Goal: Task Accomplishment & Management: Manage account settings

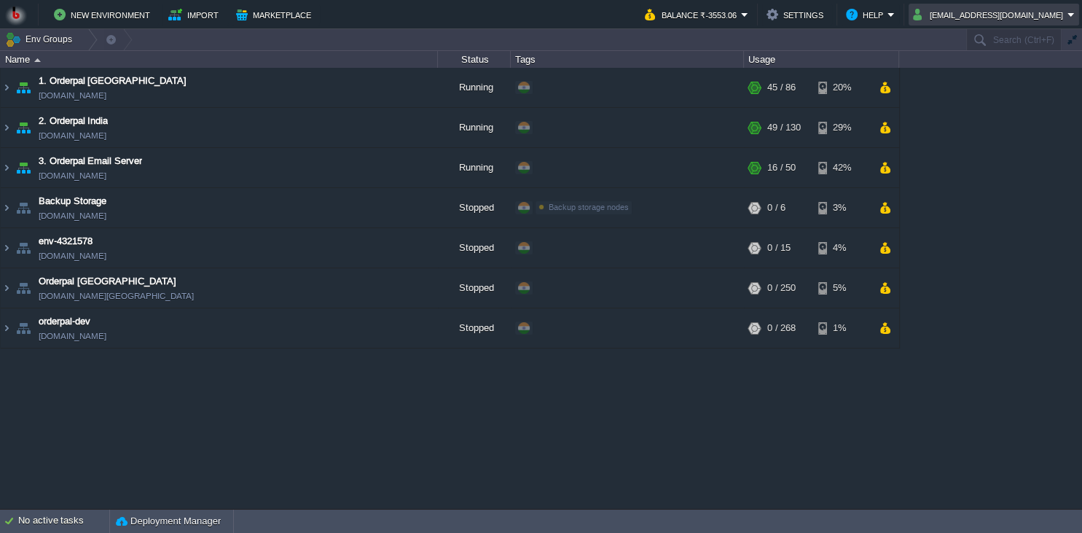
click at [1019, 23] on td "[EMAIL_ADDRESS][DOMAIN_NAME]" at bounding box center [994, 15] width 171 height 22
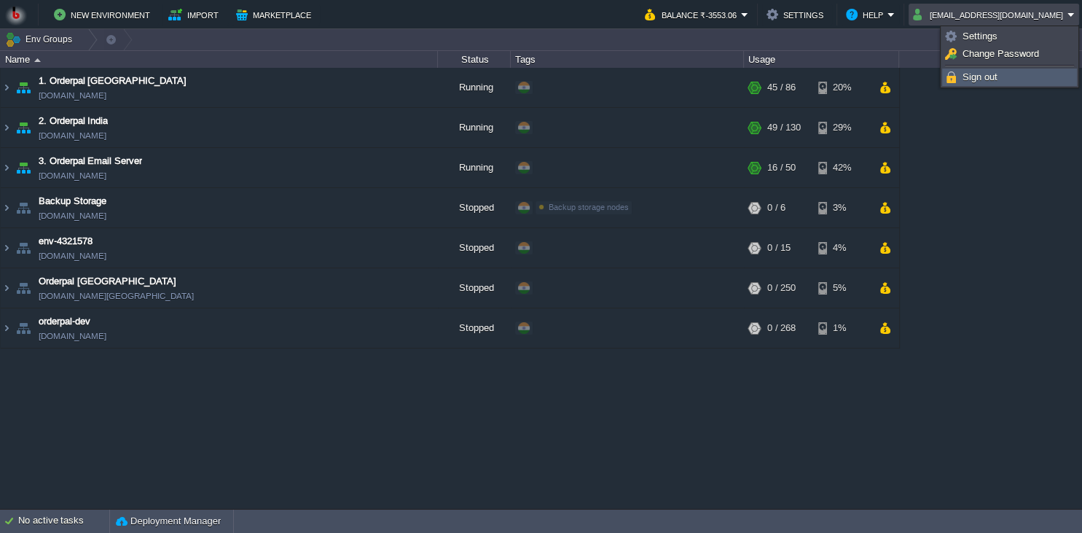
click at [979, 79] on span "Sign out" at bounding box center [980, 76] width 35 height 11
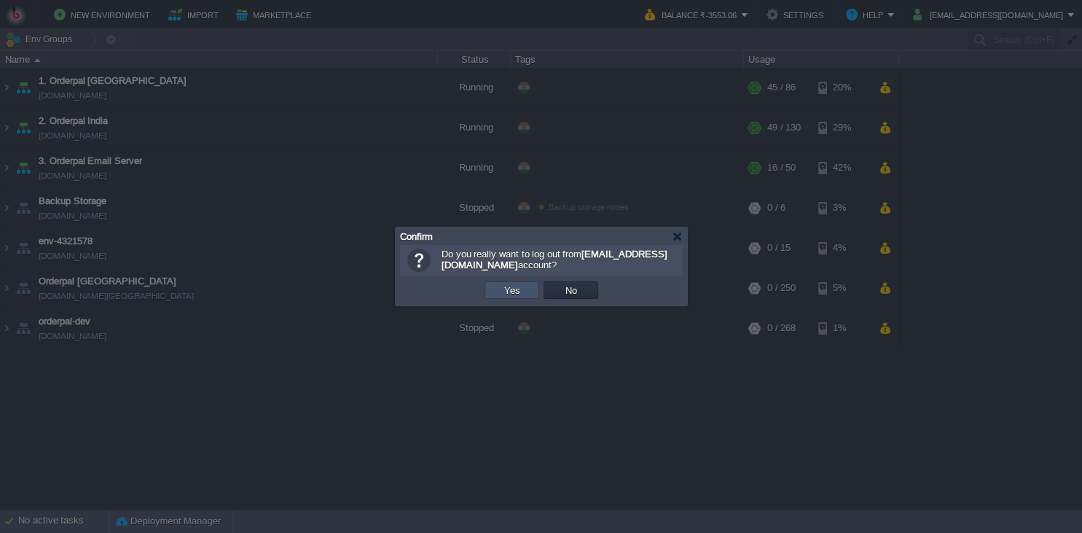
click at [512, 292] on button "Yes" at bounding box center [512, 289] width 25 height 13
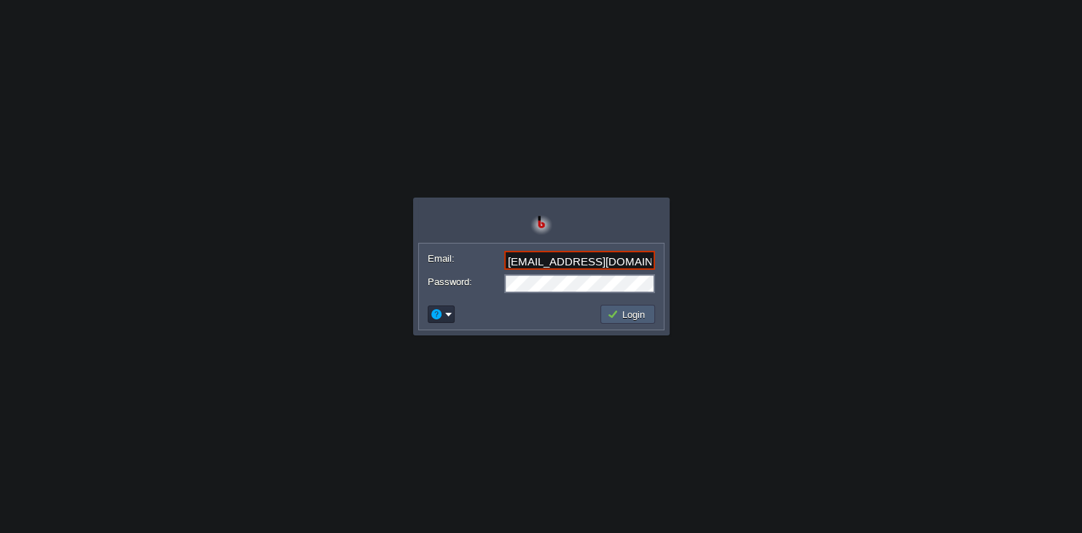
type input "[EMAIL_ADDRESS][DOMAIN_NAME]"
click at [617, 311] on button "Login" at bounding box center [628, 314] width 42 height 13
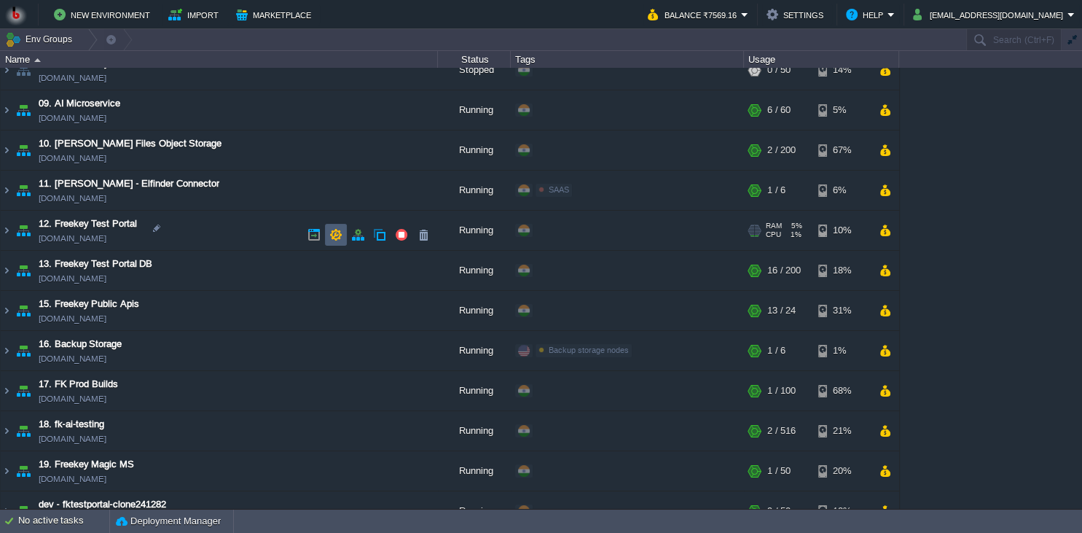
scroll to position [411, 0]
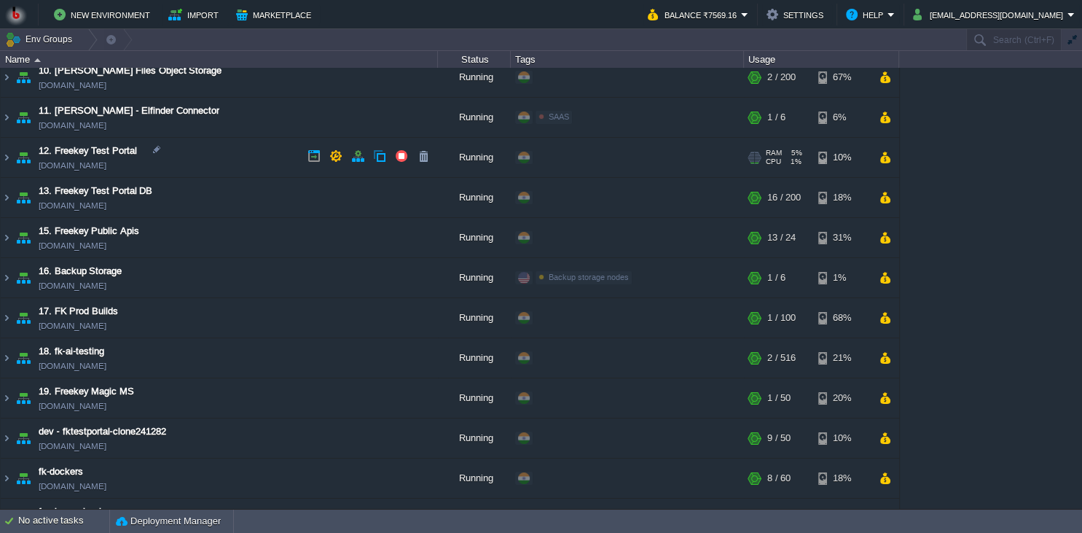
click at [232, 167] on td "12. Freekey Test Portal fktestportal.in1.bitss.cloud" at bounding box center [219, 158] width 437 height 40
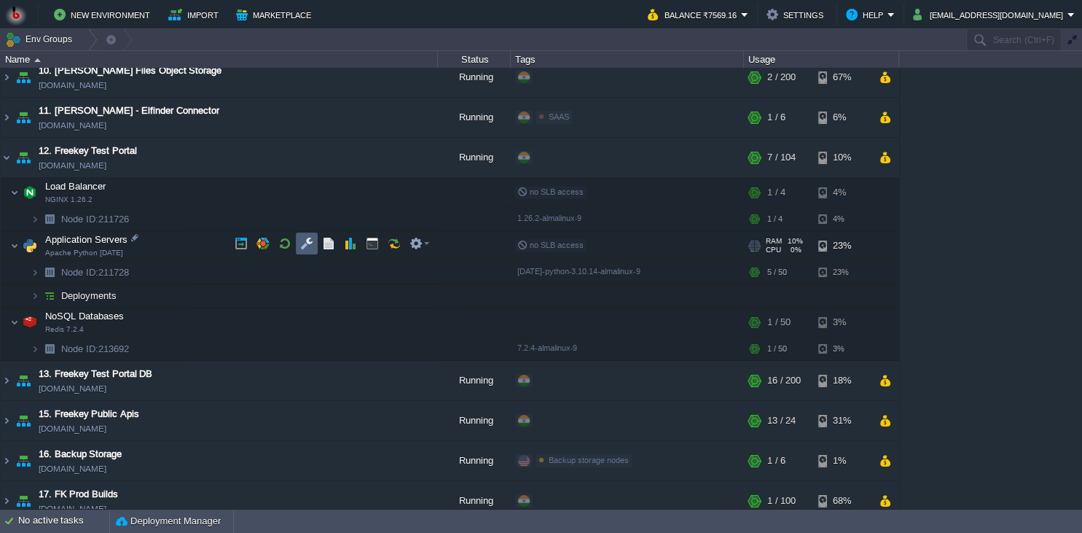
click at [298, 241] on td at bounding box center [307, 243] width 22 height 22
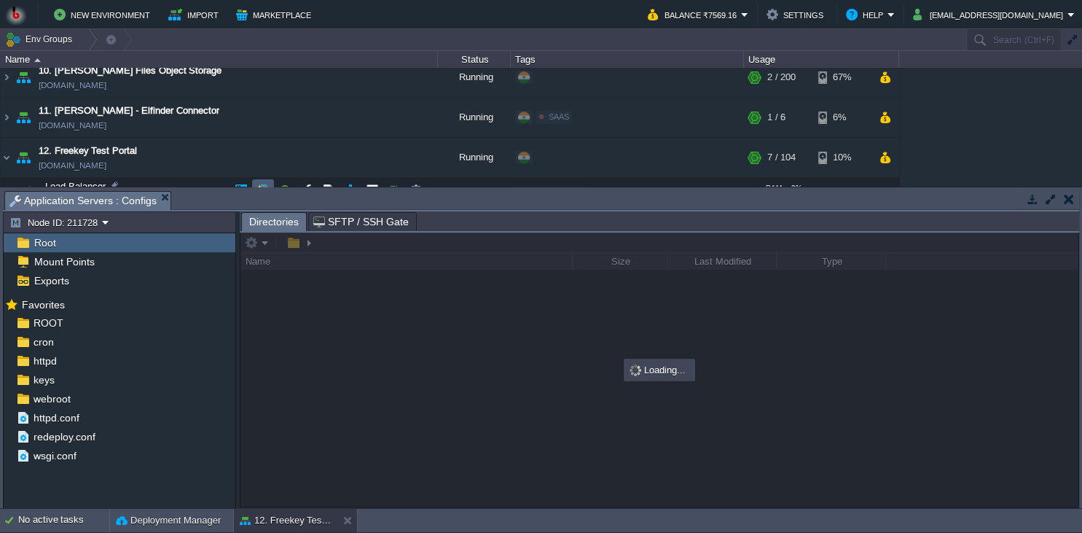
scroll to position [477, 0]
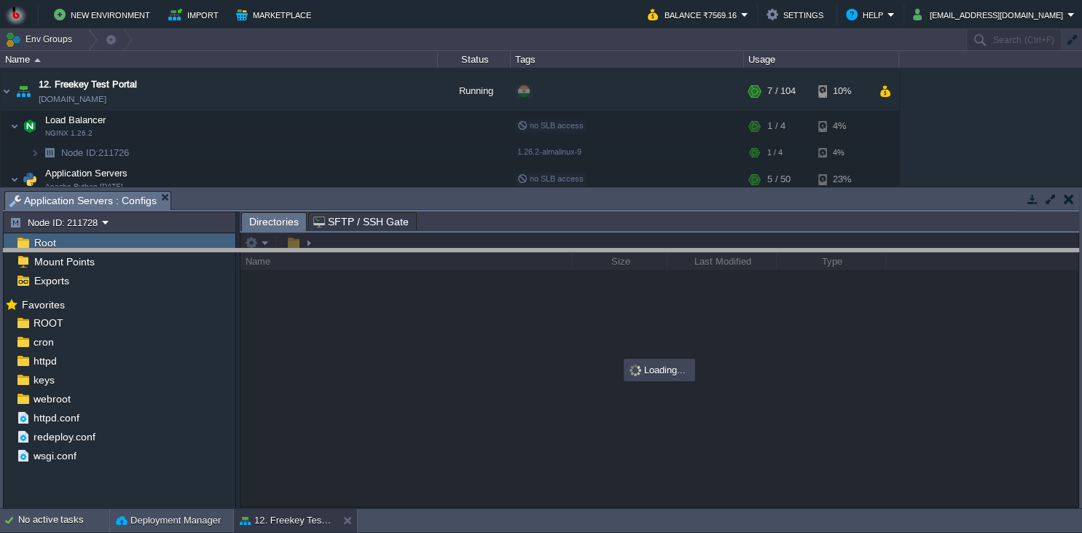
click at [302, 258] on body "New Environment Import Marketplace Bonus ₹0.00 Upgrade Account Balance ₹7569.16…" at bounding box center [541, 266] width 1082 height 533
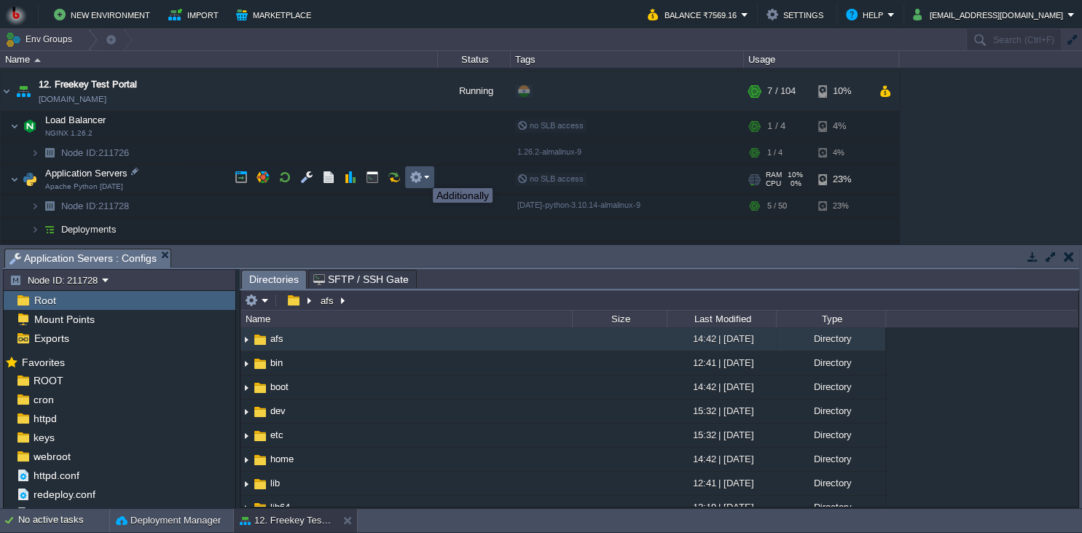
click at [422, 175] on button "button" at bounding box center [416, 177] width 13 height 13
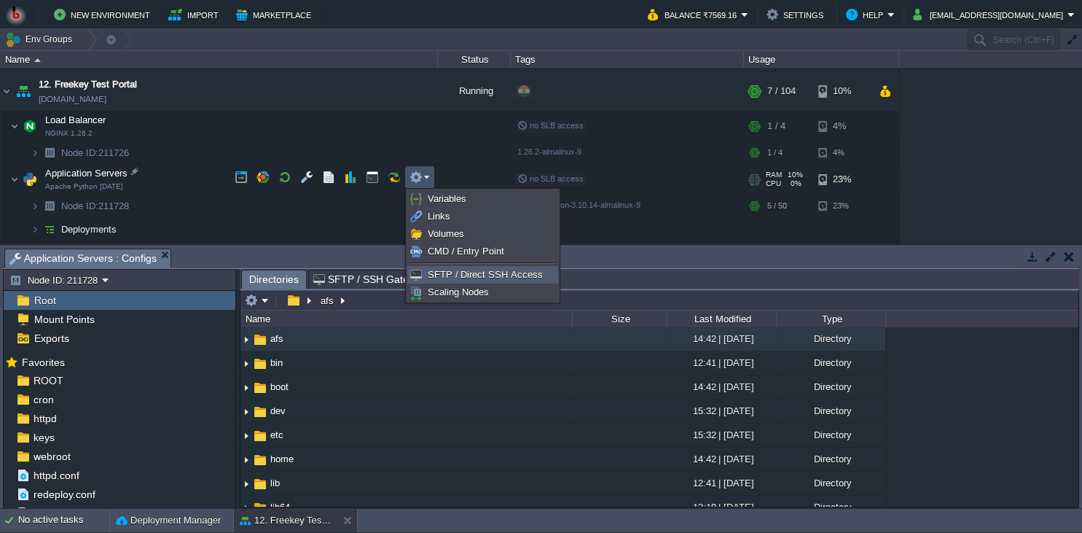
click at [433, 273] on span "SFTP / Direct SSH Access" at bounding box center [485, 274] width 114 height 11
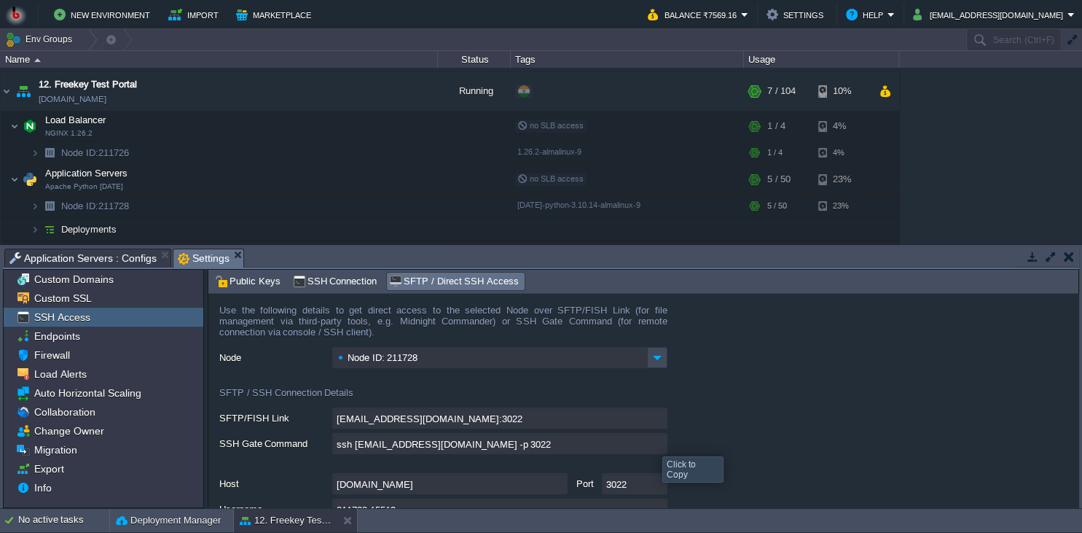
click at [657, 443] on input "ssh 211728-15513@gate.bitss.cloud -p 3022" at bounding box center [499, 443] width 335 height 21
click at [242, 277] on span "Public Keys" at bounding box center [248, 281] width 66 height 16
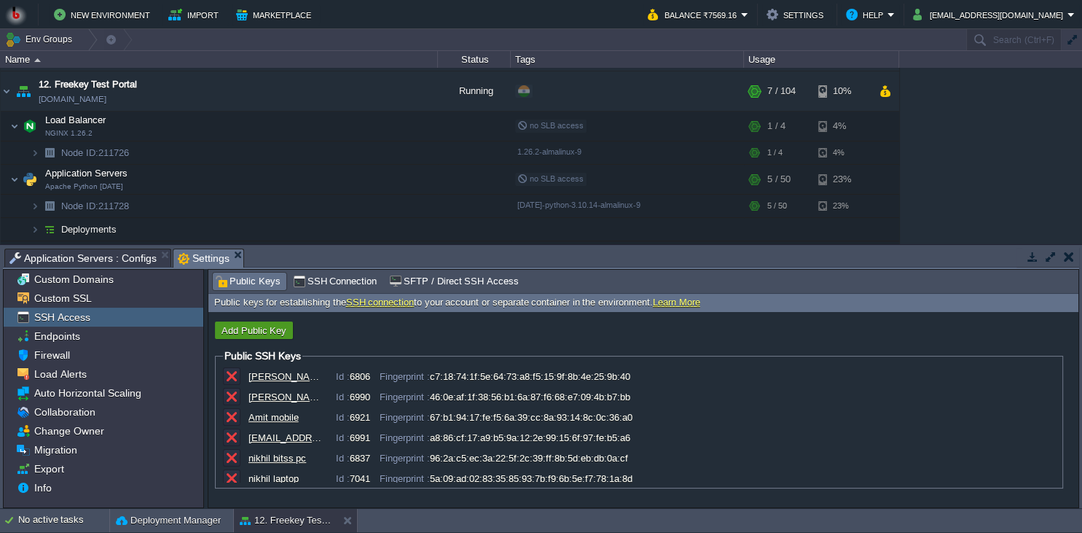
click at [264, 329] on button "Add Public Key" at bounding box center [254, 330] width 74 height 13
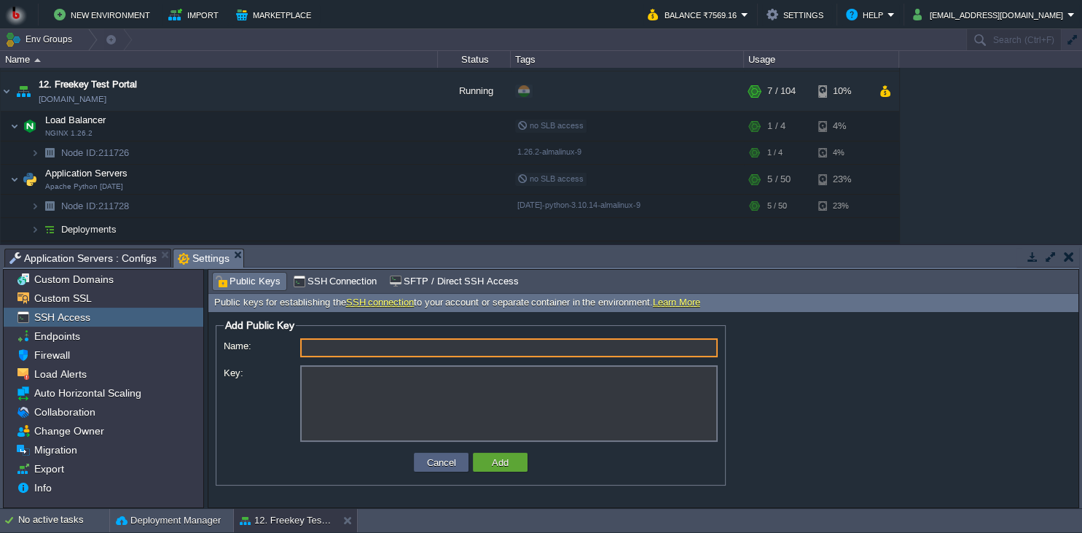
paste input "ssh-ed25519 AAAAC3NzaC1lZDI1NTE5AAAAIHCMHJrkimHdiIpLJts0eZYkFJlW1O+hjuIoxeLQQYn…"
type input "ssh-ed25519 AAAAC3NzaC1lZDI1NTE5AAAAIHCMHJrkimHdiIpLJts0eZYkFJlW1O+hjuIoxeLQQYn…"
type input "amit win 11"
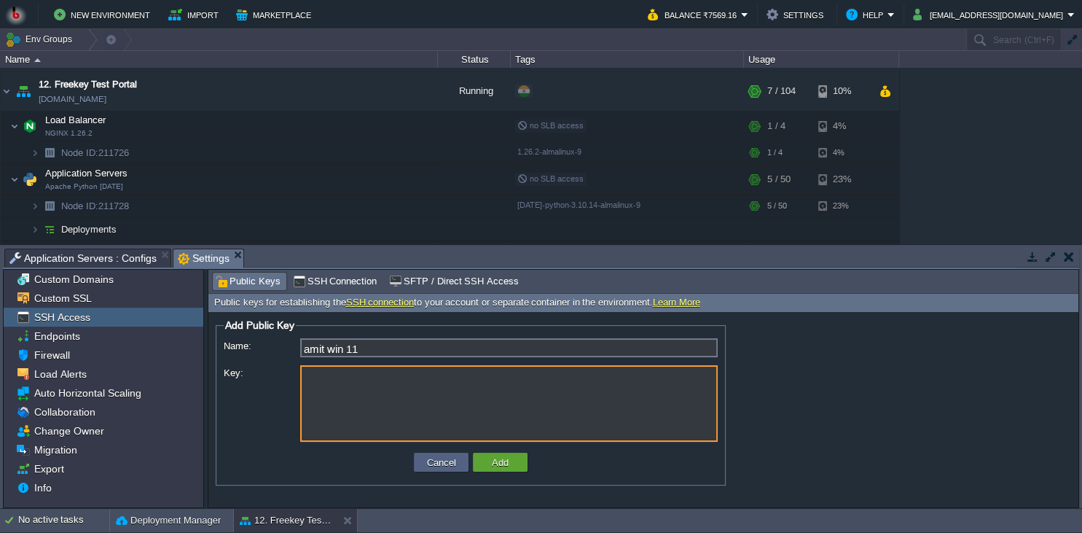
paste textarea "ssh-ed25519 AAAAC3NzaC1lZDI1NTE5AAAAIHCMHJrkimHdiIpLJts0eZYkFJlW1O+hjuIoxeLQQYn…"
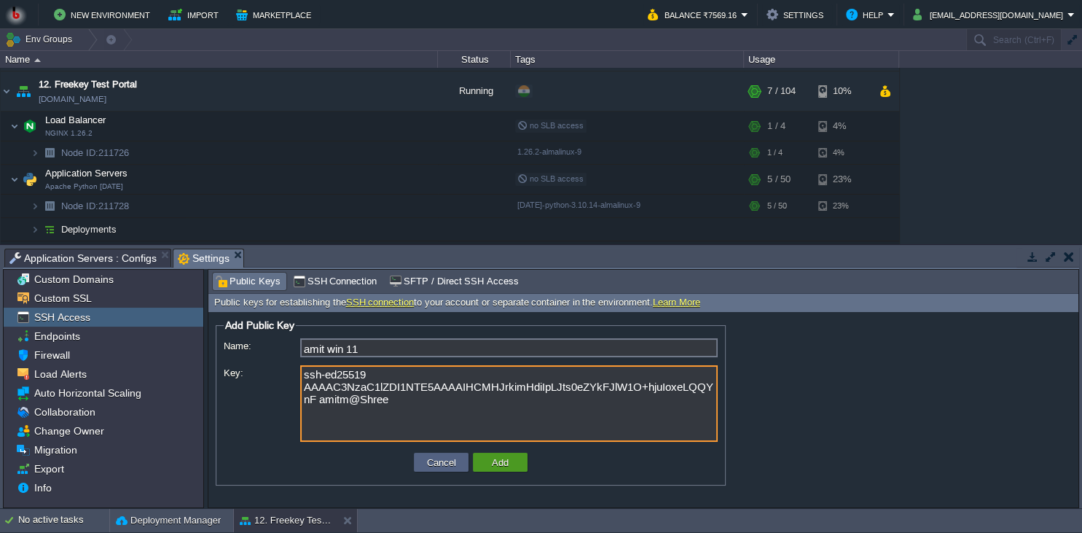
type textarea "ssh-ed25519 AAAAC3NzaC1lZDI1NTE5AAAAIHCMHJrkimHdiIpLJts0eZYkFJlW1O+hjuIoxeLQQYn…"
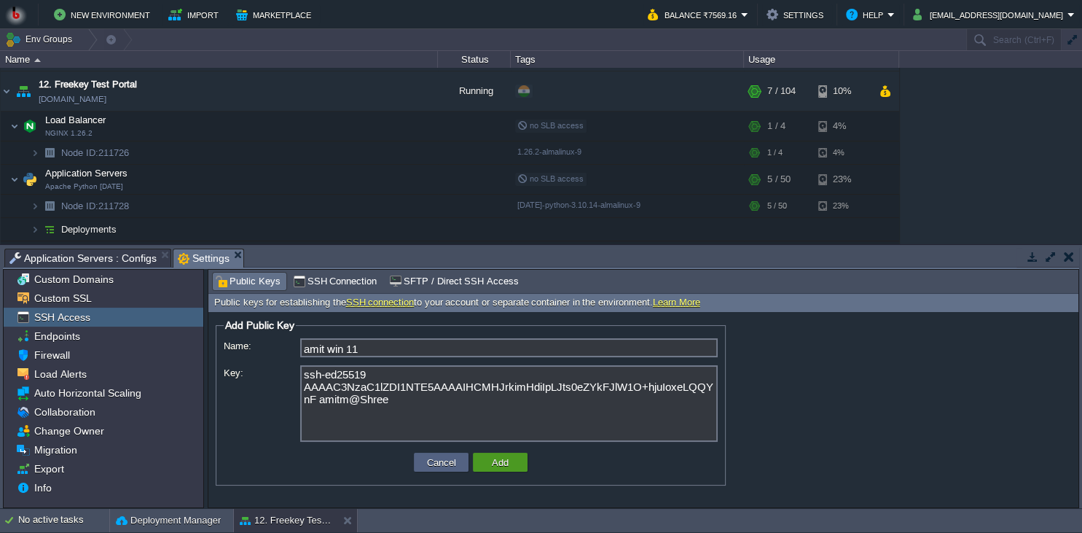
click at [494, 461] on button "Add" at bounding box center [501, 461] width 26 height 13
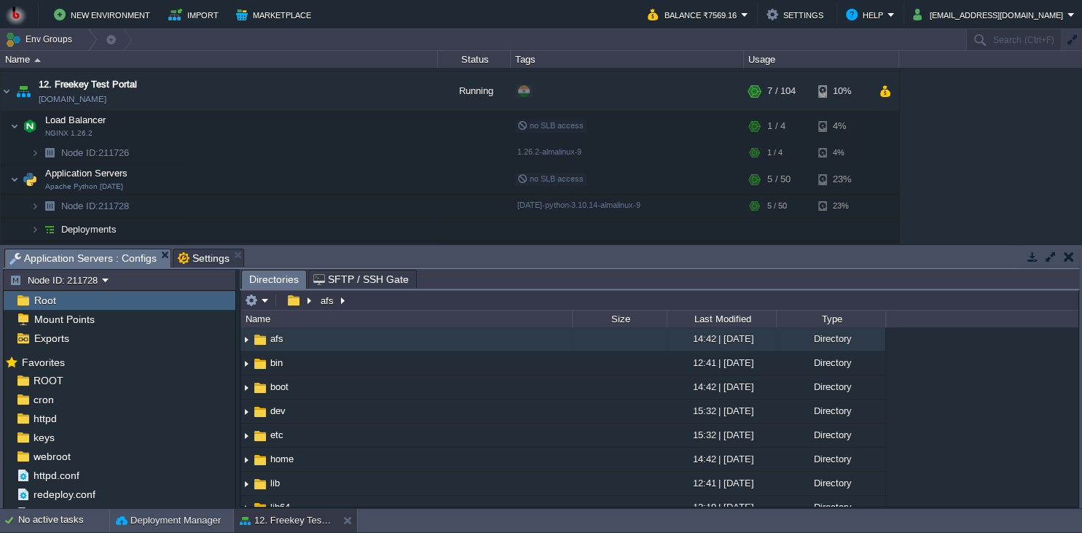
click at [122, 257] on span "Application Servers : Configs" at bounding box center [82, 258] width 147 height 18
click at [121, 389] on div "ROOT" at bounding box center [120, 380] width 232 height 19
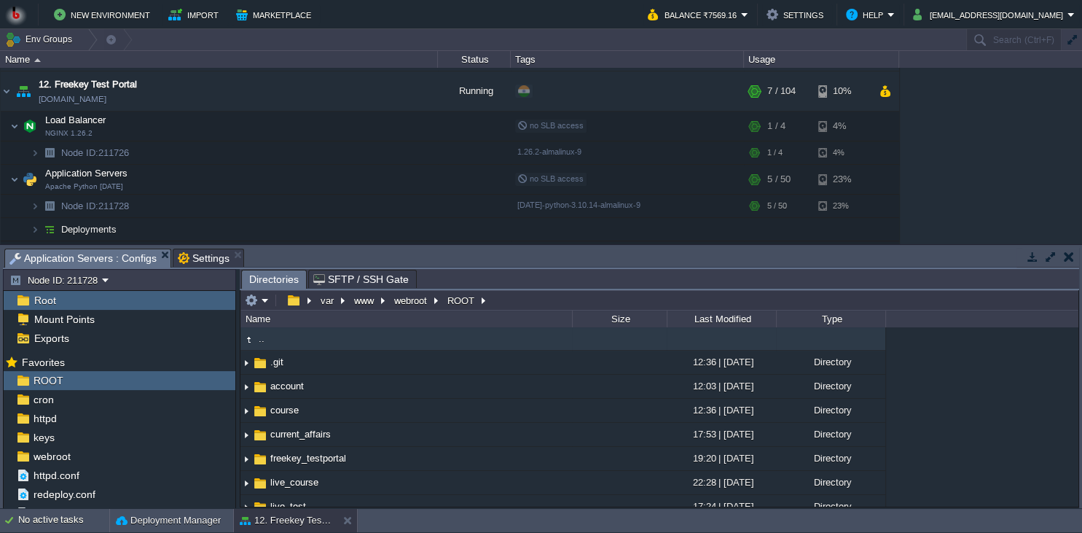
type input "/var/www/webroot/ROOT"
click at [549, 310] on input "/var/www/webroot/ROOT" at bounding box center [659, 300] width 838 height 20
type input "/var/www/webroot/ROOT"
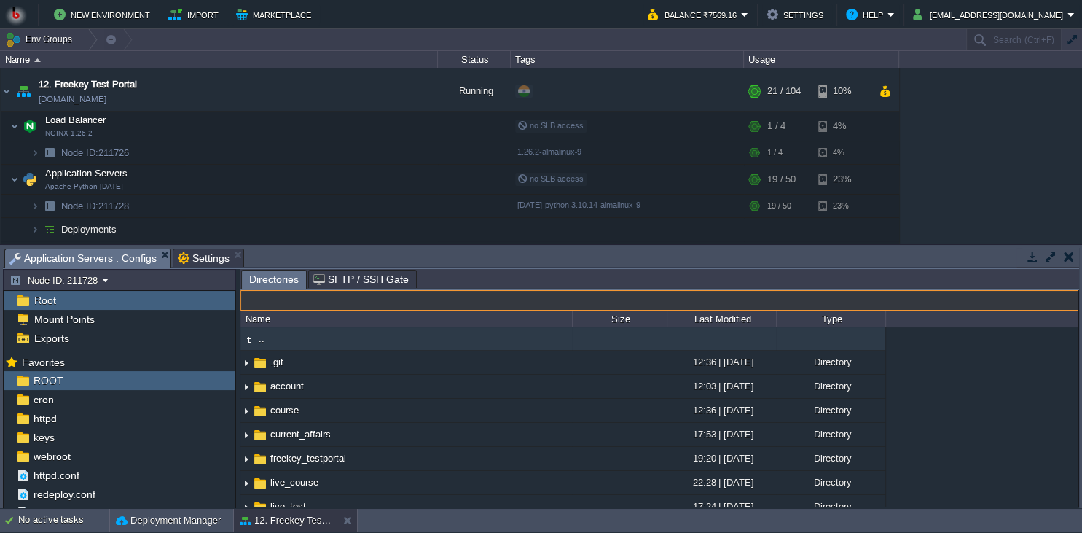
type input "/var/www/webroot/ROOT"
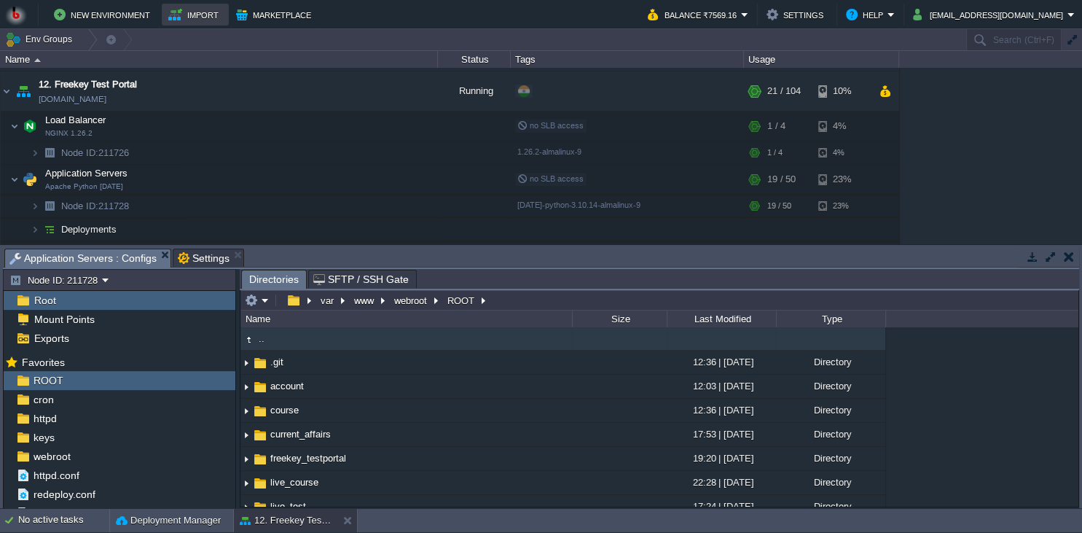
type input "/var/www/webroot/ROOT"
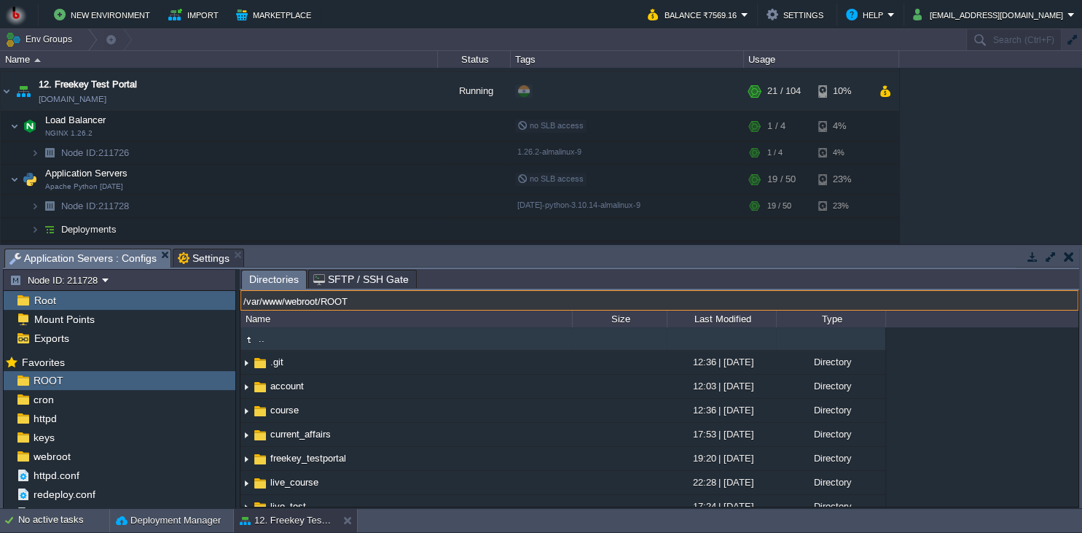
click at [1067, 259] on button "button" at bounding box center [1069, 256] width 10 height 13
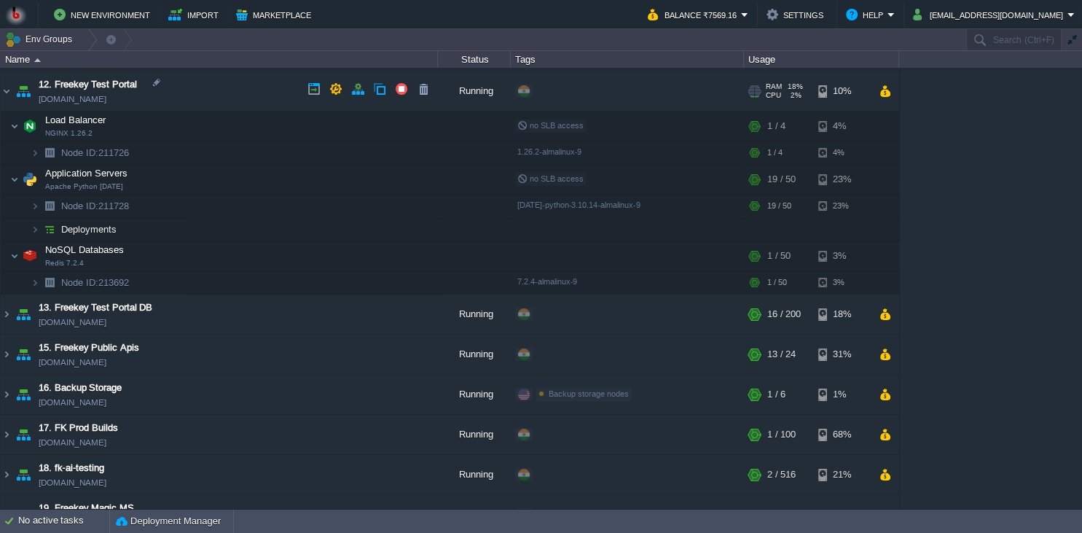
click at [242, 90] on td "12. Freekey Test Portal fktestportal.in1.bitss.cloud" at bounding box center [219, 91] width 437 height 40
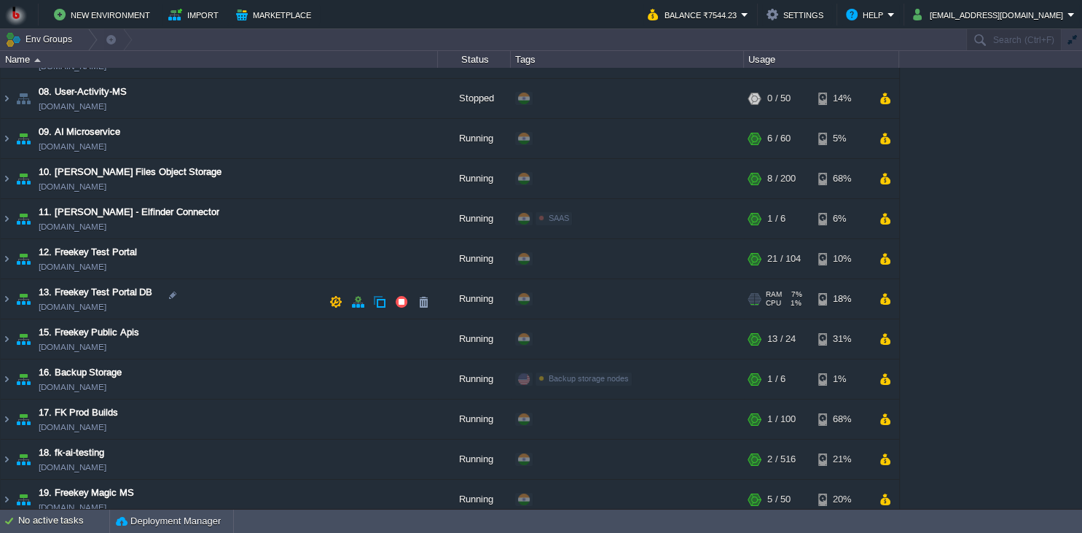
scroll to position [332, 0]
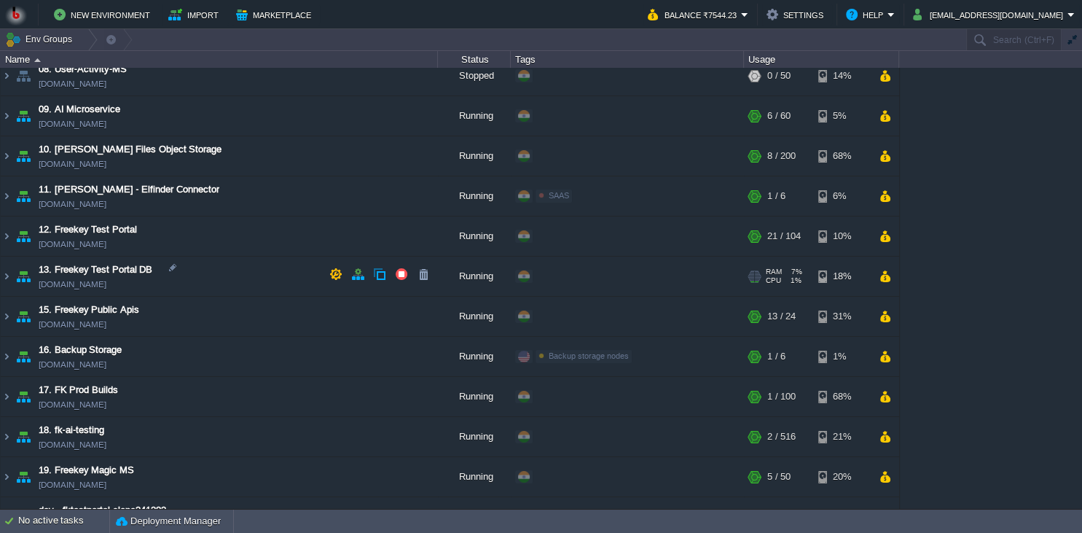
click at [243, 283] on td "13. Freekey Test Portal DB fk-testportal-db.in1.bitss.cloud" at bounding box center [219, 277] width 437 height 40
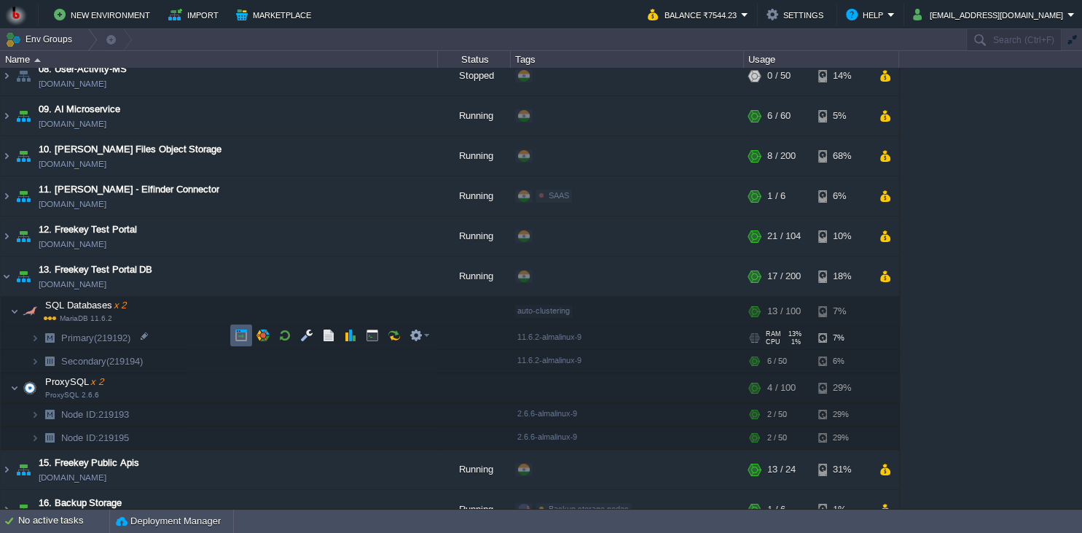
click at [245, 332] on button "button" at bounding box center [241, 335] width 13 height 13
